Goal: Navigation & Orientation: Find specific page/section

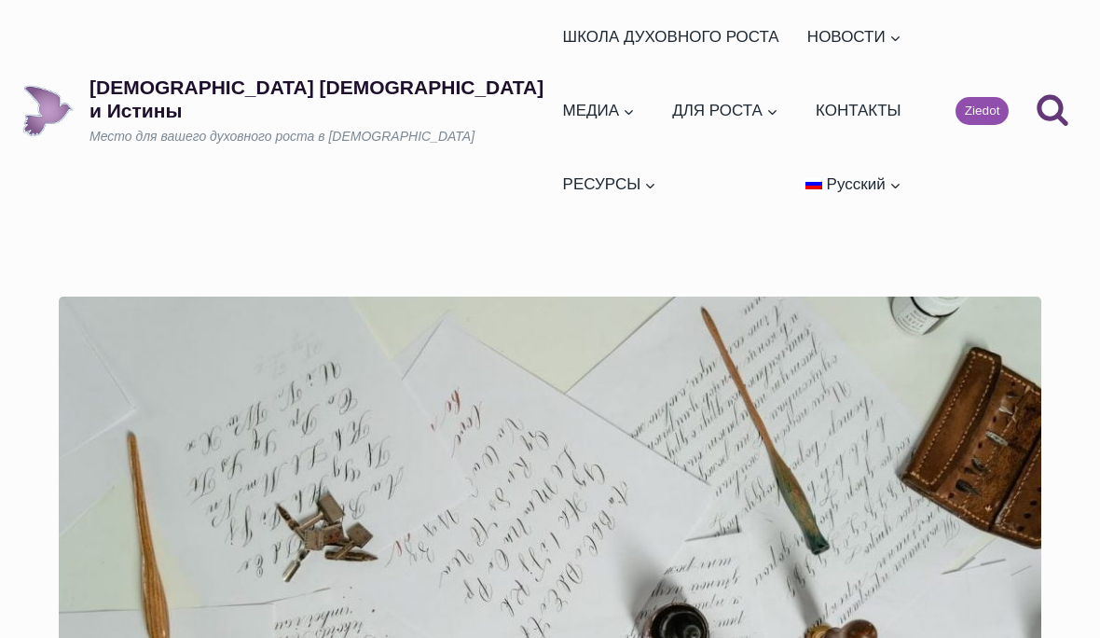
click at [665, 171] on link "Семинары" at bounding box center [758, 163] width 186 height 50
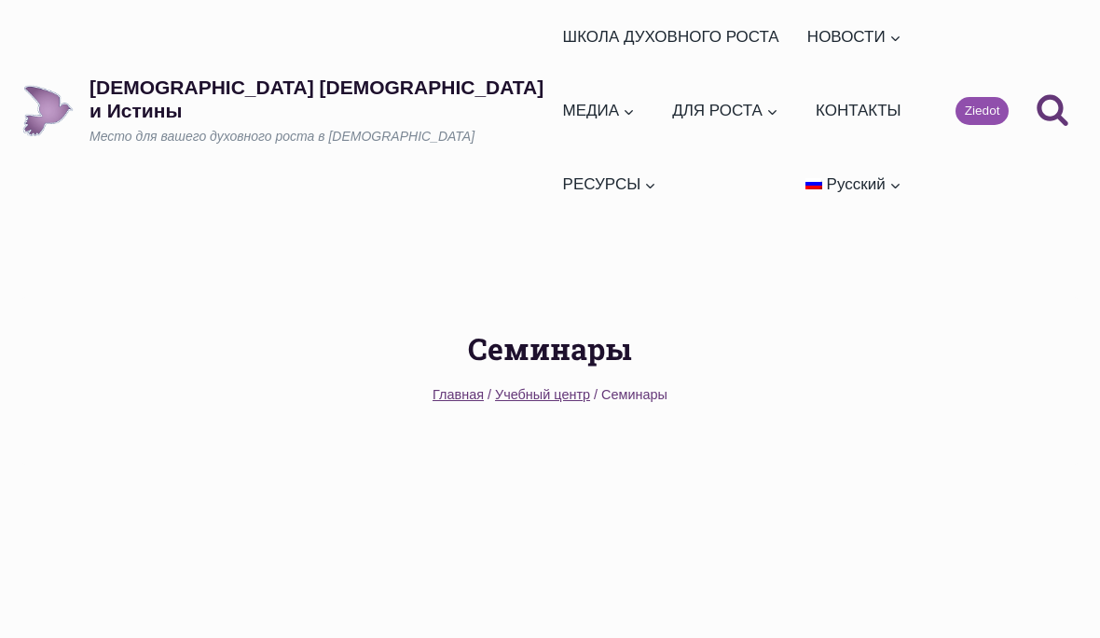
click at [633, 387] on span "Семинары" at bounding box center [634, 394] width 66 height 15
click at [530, 387] on span "Учебный центр" at bounding box center [542, 394] width 95 height 15
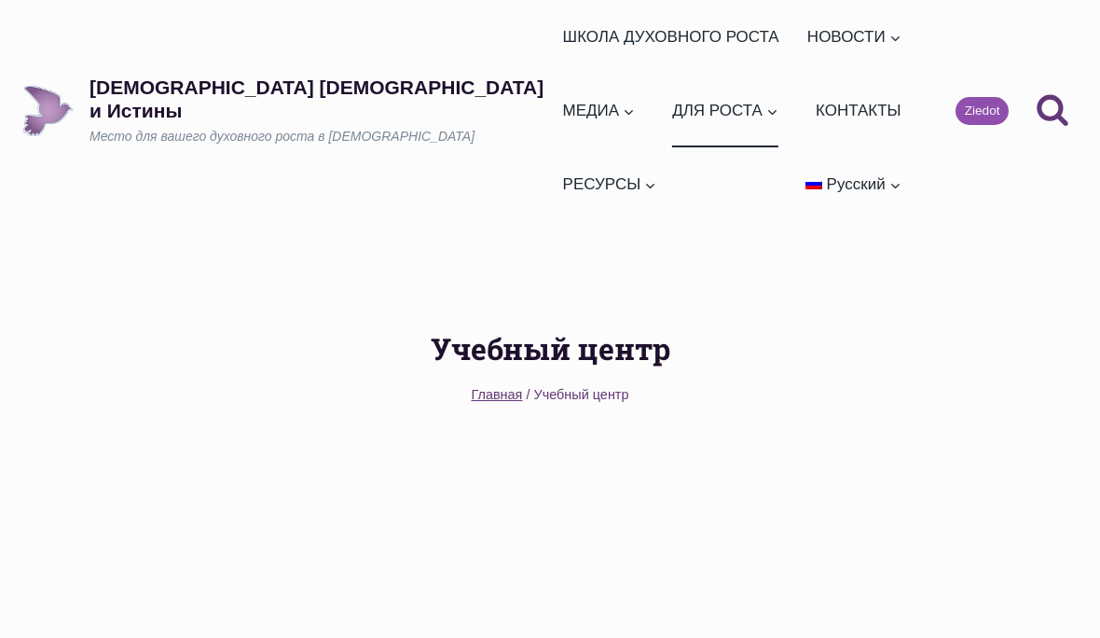
click at [834, 147] on button "Дочерние меню" at bounding box center [853, 184] width 112 height 74
click at [489, 326] on h1 "Учебный центр" at bounding box center [550, 348] width 996 height 45
click at [483, 326] on h1 "Учебный центр" at bounding box center [550, 348] width 996 height 45
click at [526, 326] on h1 "Учебный центр" at bounding box center [550, 348] width 996 height 45
click at [519, 326] on header "Учебный центр Главная / Учебный центр" at bounding box center [550, 366] width 996 height 80
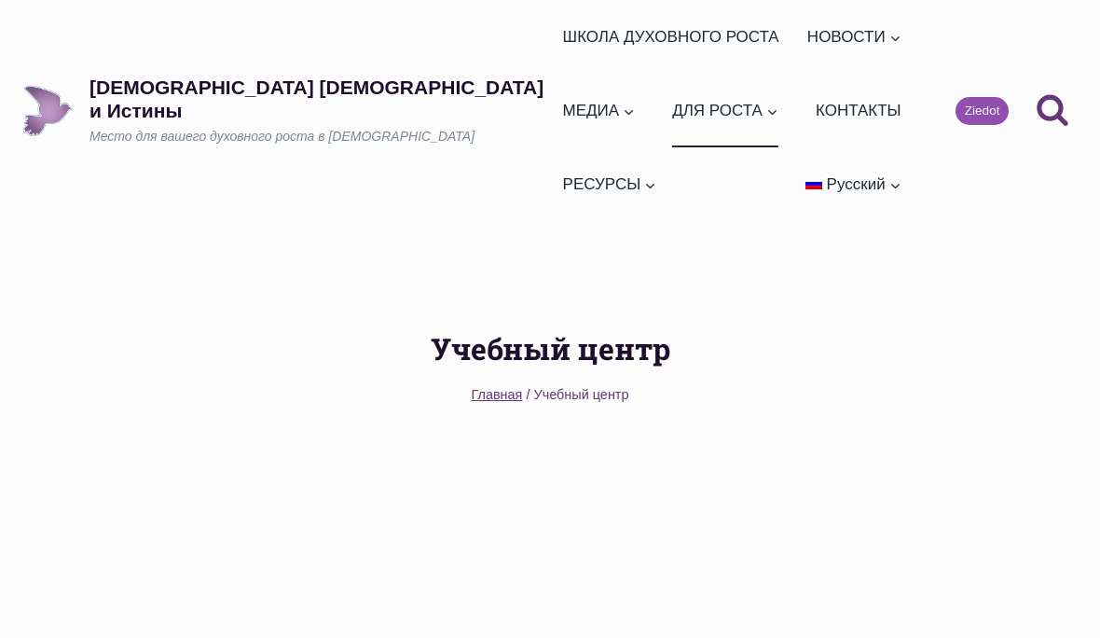
click at [555, 51] on link "ШКОЛА ДУХОВНОГО РОСТА" at bounding box center [671, 37] width 232 height 74
click at [0, 296] on div "Учебный центр Главная / Учебный центр" at bounding box center [550, 381] width 1100 height 170
